Goal: Feedback & Contribution: Submit feedback/report problem

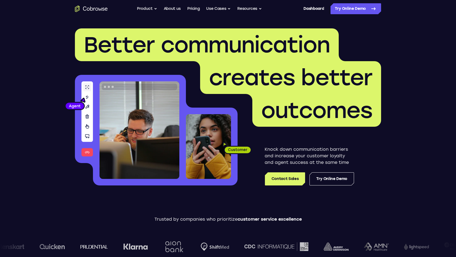
click at [92, 8] on icon "Go to the home page" at bounding box center [91, 8] width 33 height 7
click at [318, 7] on link "Dashboard" at bounding box center [313, 8] width 21 height 11
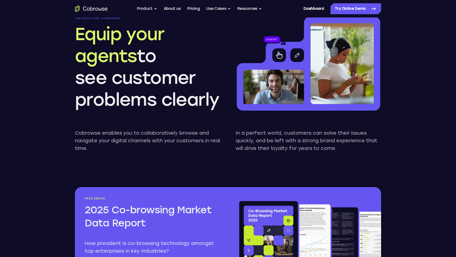
scroll to position [737, 0]
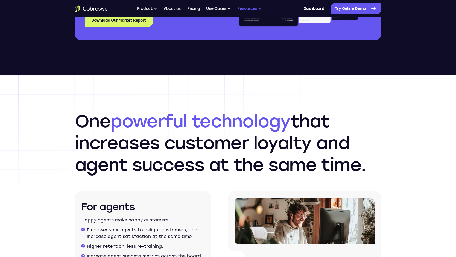
click at [252, 8] on button "Resources" at bounding box center [249, 8] width 25 height 11
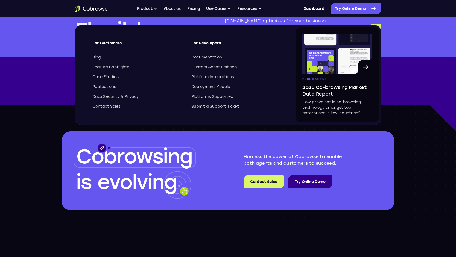
scroll to position [1643, 0]
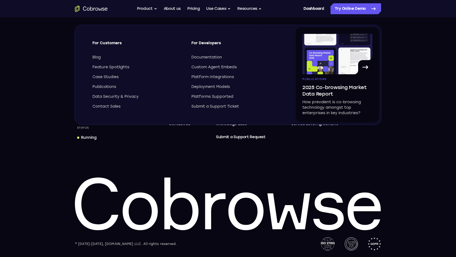
click at [229, 104] on div "Documentation Custom Agent Embeds Platform Integrations Deployment Models Platf…" at bounding box center [235, 82] width 89 height 55
click at [227, 108] on span "Submit a Support Ticket" at bounding box center [215, 106] width 48 height 5
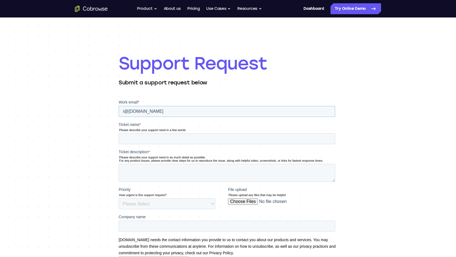
type input "i@[DOMAIN_NAME]"
type input "black screen when connecting"
click at [149, 176] on textarea "Ticket description *" at bounding box center [227, 173] width 217 height 18
type textarea "When we try to connect to our users, every single time there is black screen an…"
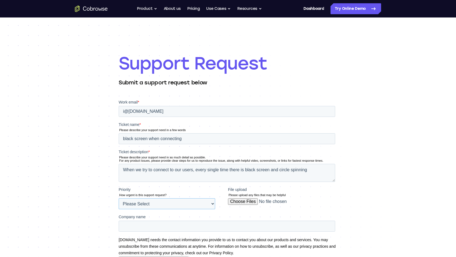
select select "HIGH"
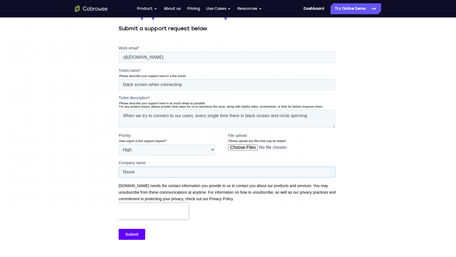
type input "Nsure"
click at [128, 236] on input "Submit" at bounding box center [132, 234] width 27 height 11
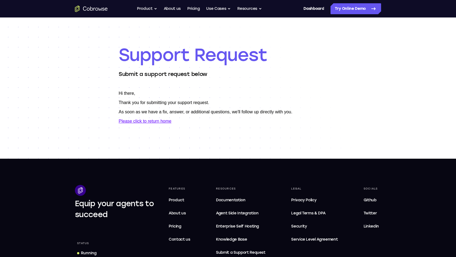
scroll to position [0, 0]
